Goal: Transaction & Acquisition: Purchase product/service

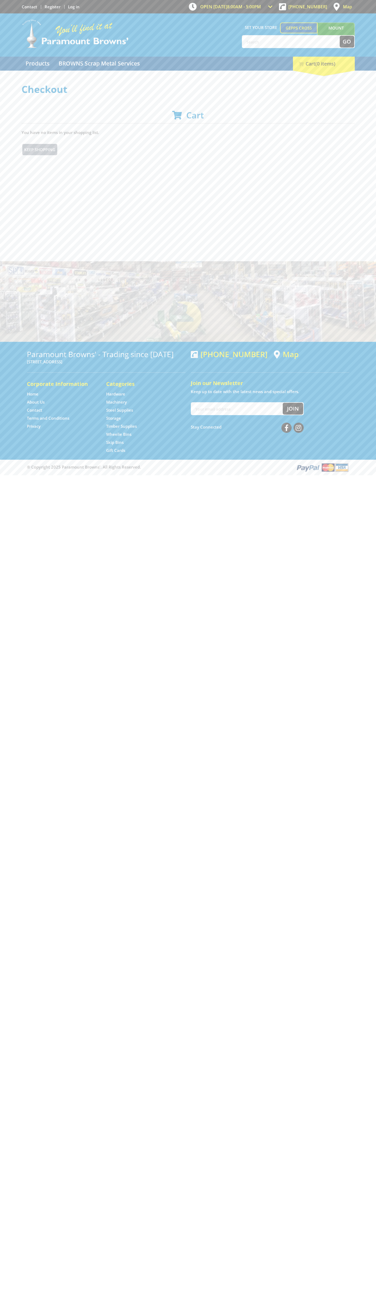
click at [100, 21] on img at bounding box center [74, 34] width 107 height 30
click at [353, 475] on html "Skip to Content Skip to Navigation OPEN TODAY 8:00am - 5:00pm Trading Hours Har…" at bounding box center [188, 237] width 376 height 475
click at [209, 475] on html "Skip to Content Skip to Navigation OPEN TODAY 8:00am - 5:00pm Trading Hours Har…" at bounding box center [188, 237] width 376 height 475
click at [17, 475] on html "Skip to Content Skip to Navigation OPEN TODAY 8:00am - 5:00pm Trading Hours Har…" at bounding box center [188, 237] width 376 height 475
